Goal: Transaction & Acquisition: Purchase product/service

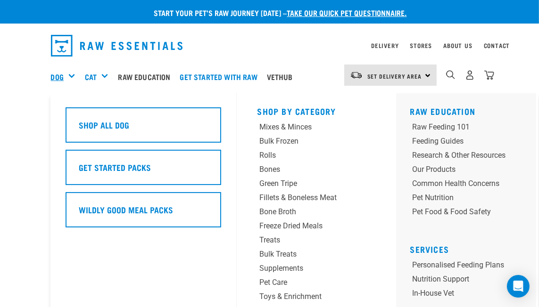
click at [57, 78] on link "Dog" at bounding box center [57, 76] width 13 height 11
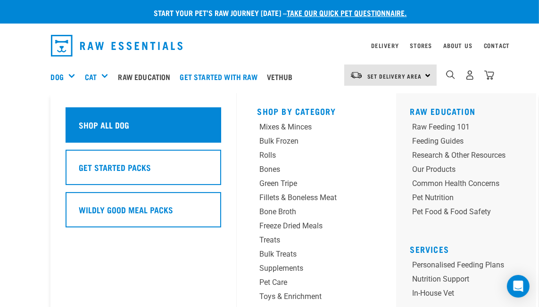
click at [91, 127] on h5 "Shop All Dog" at bounding box center [104, 125] width 50 height 12
